Goal: Navigation & Orientation: Find specific page/section

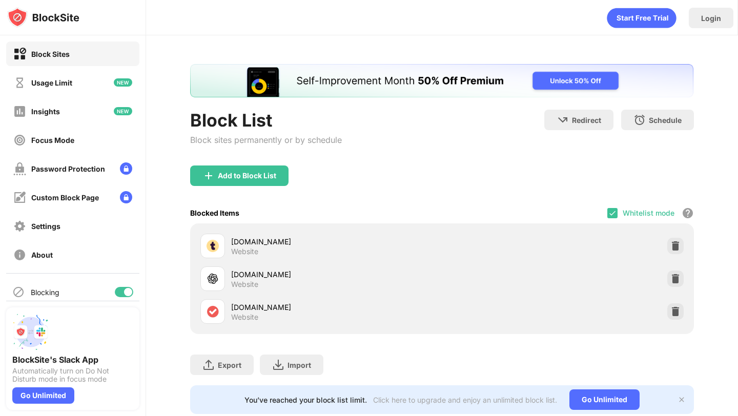
click at [128, 290] on div at bounding box center [128, 292] width 8 height 8
